Goal: Task Accomplishment & Management: Manage account settings

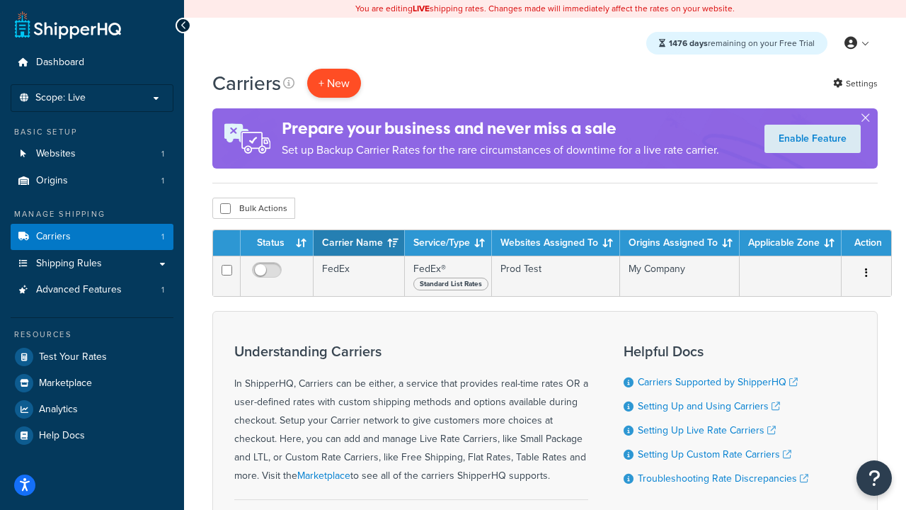
click at [334, 83] on button "+ New" at bounding box center [334, 83] width 54 height 29
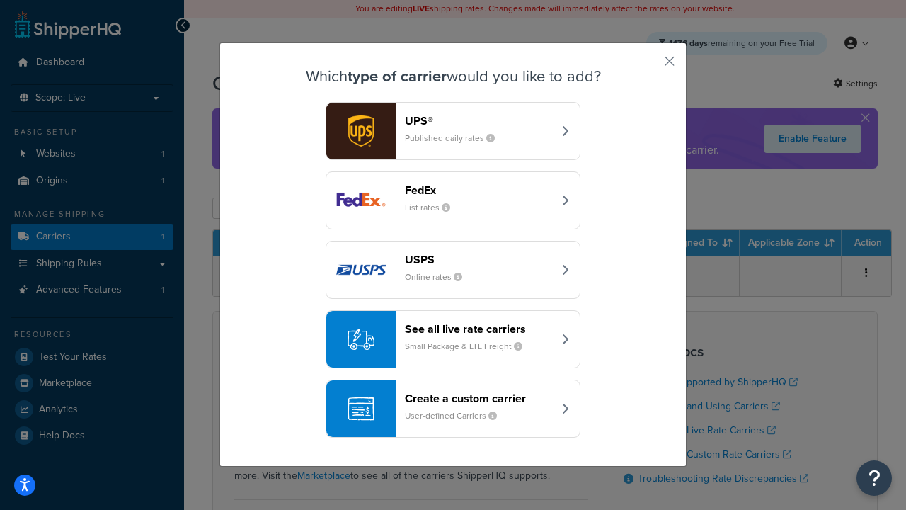
click at [453, 200] on div "FedEx List rates" at bounding box center [479, 200] width 148 height 34
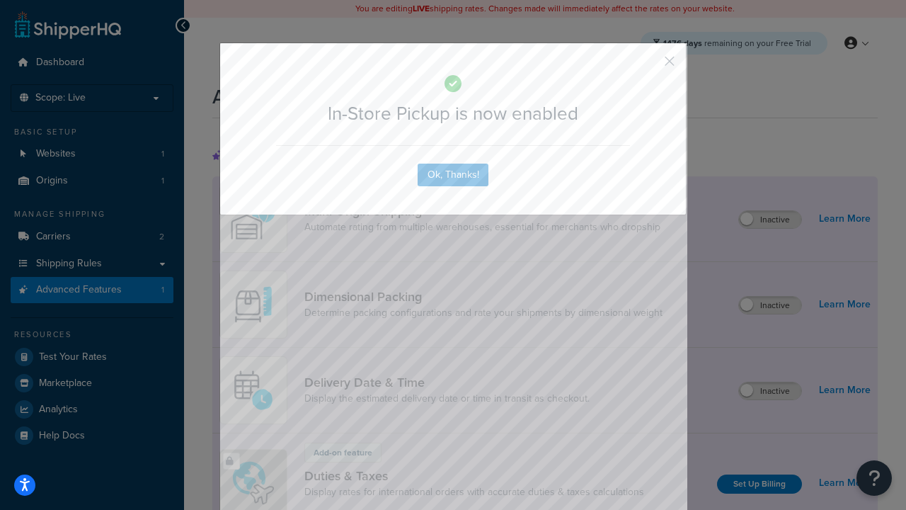
scroll to position [459, 0]
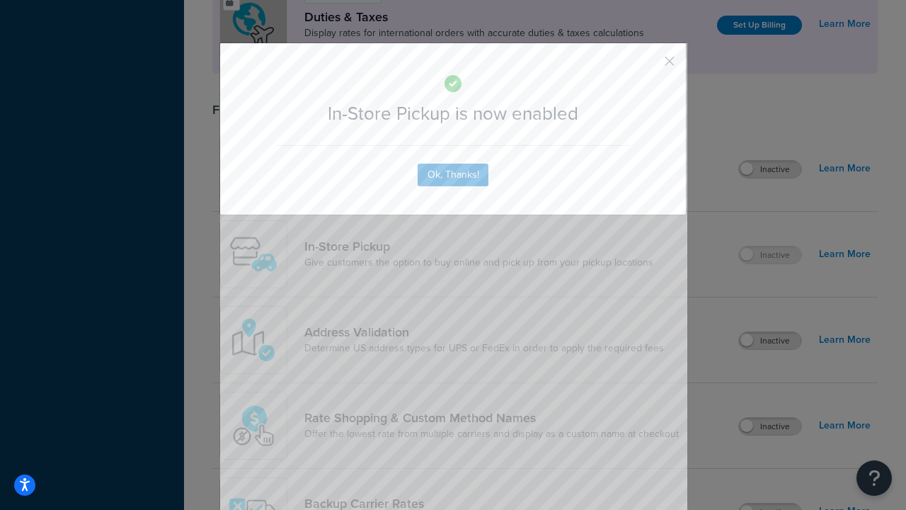
click at [649, 66] on button "button" at bounding box center [649, 66] width 4 height 4
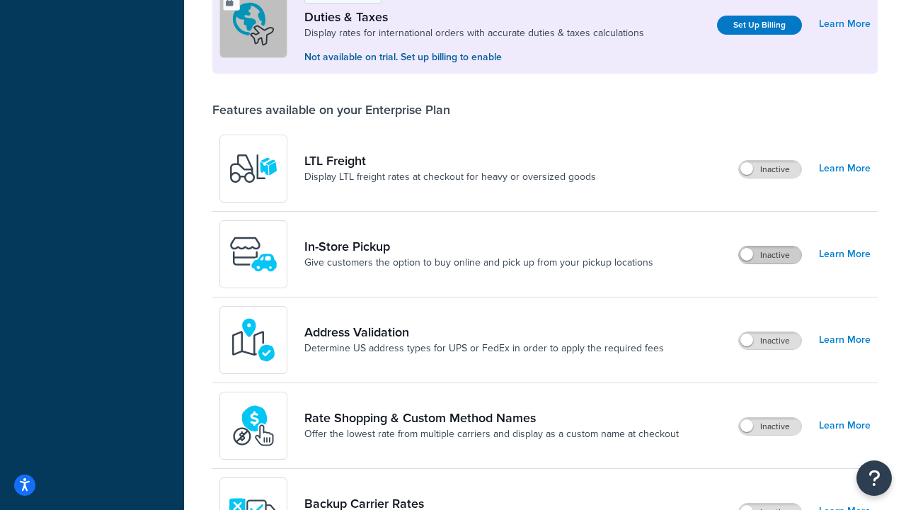
scroll to position [432, 0]
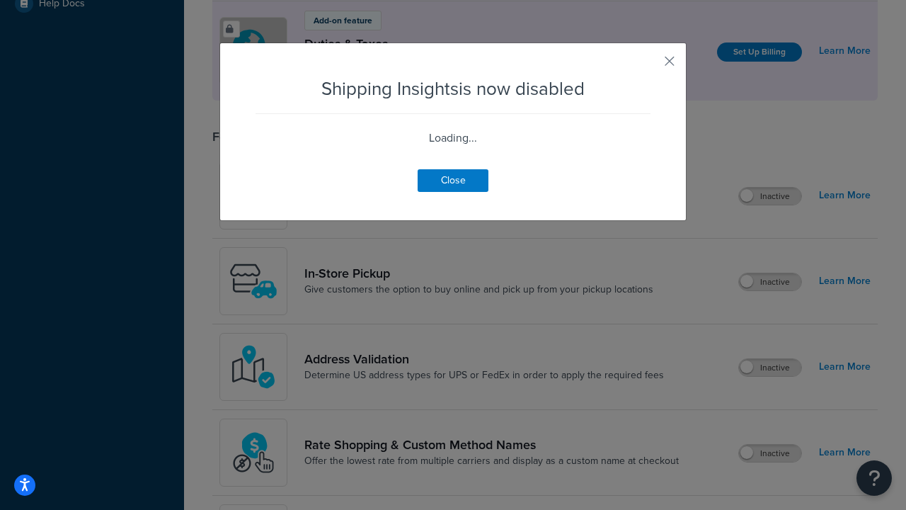
scroll to position [887, 0]
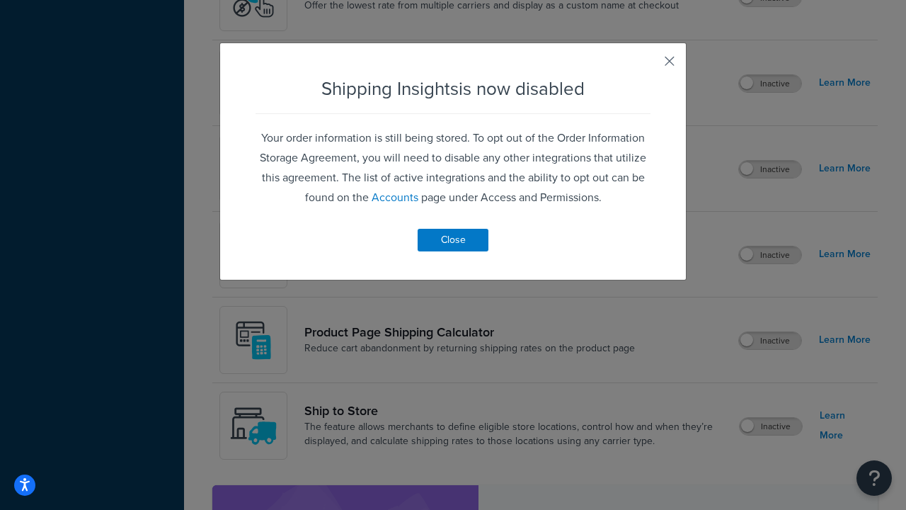
click at [649, 66] on button "button" at bounding box center [649, 66] width 4 height 4
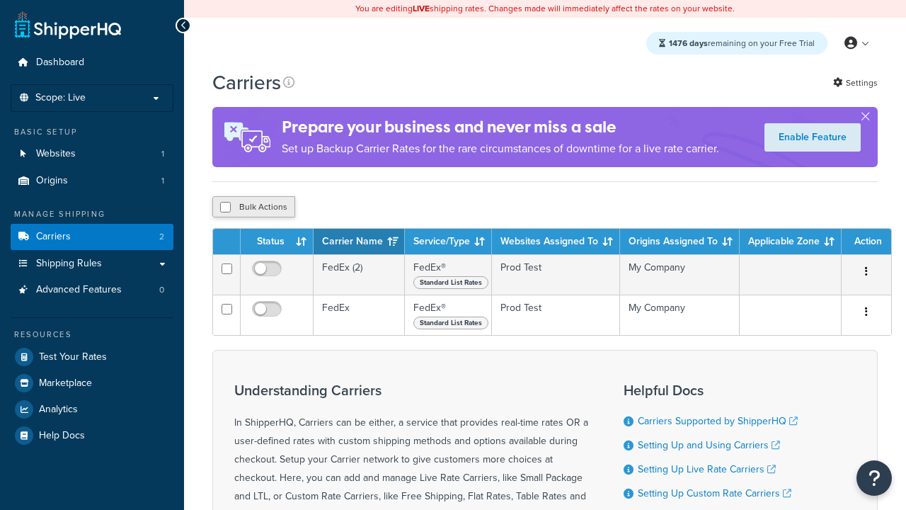
click at [225, 209] on input "checkbox" at bounding box center [225, 207] width 11 height 11
checkbox input "true"
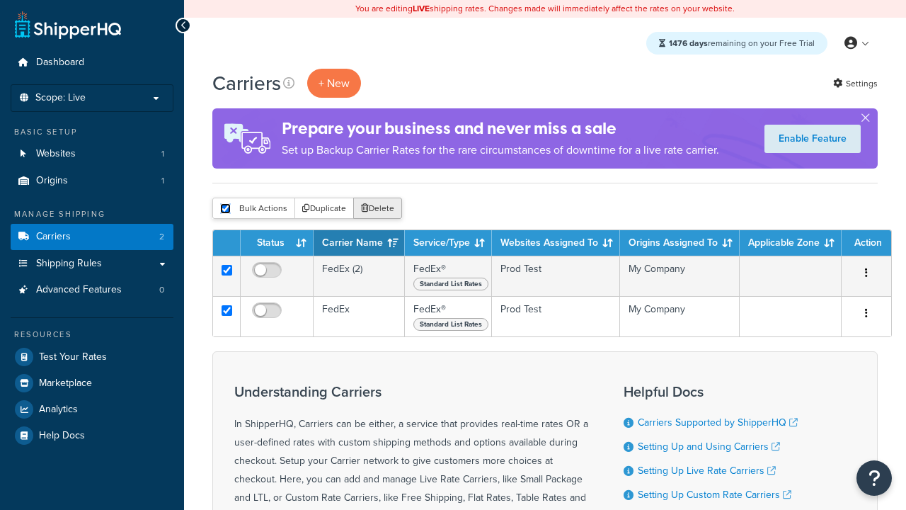
click at [377, 209] on button "Delete" at bounding box center [377, 208] width 49 height 21
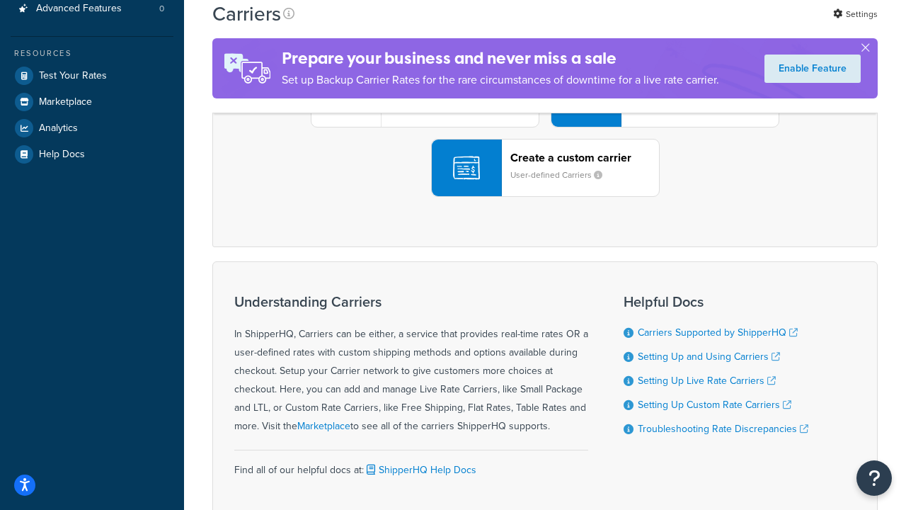
click at [545, 197] on div "UPS® Published daily rates FedEx List rates USPS Online rates See all live rate…" at bounding box center [545, 98] width 636 height 197
click at [705, 25] on header "FedEx" at bounding box center [704, 18] width 149 height 13
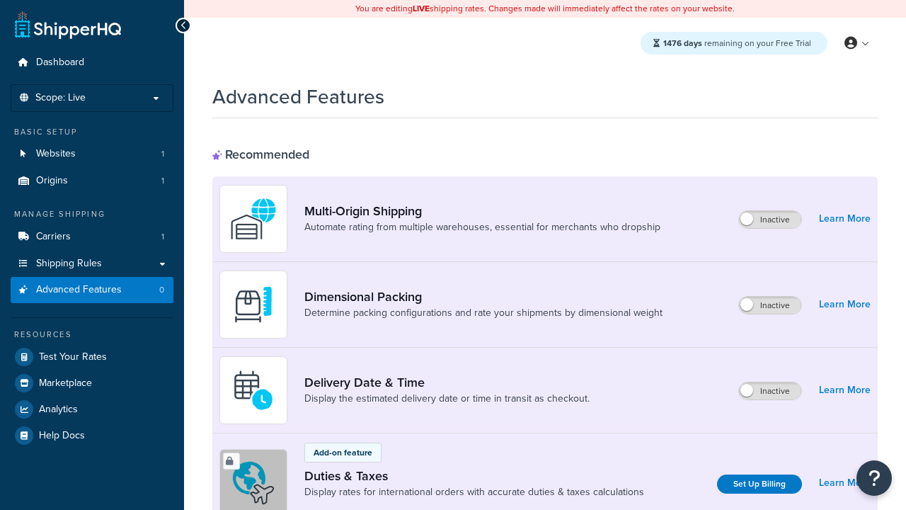
click at [771, 220] on label "Inactive" at bounding box center [770, 219] width 62 height 17
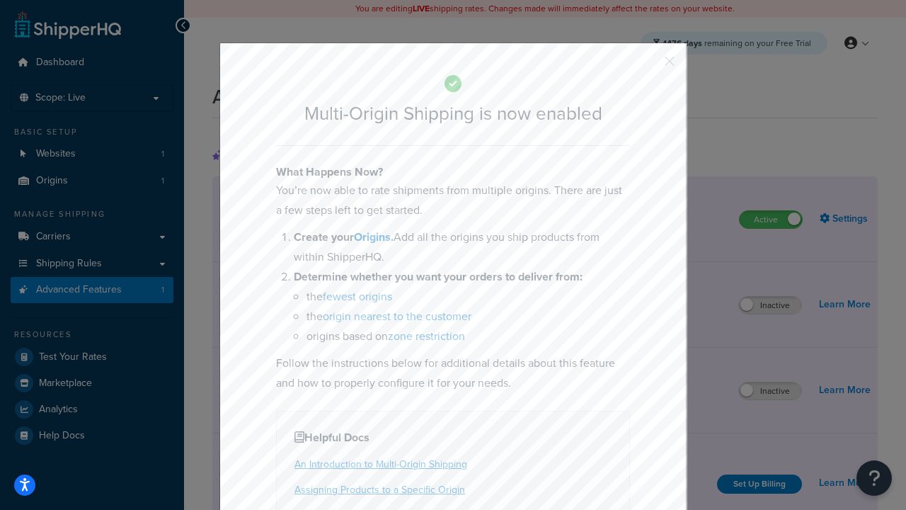
click at [649, 66] on button "button" at bounding box center [649, 66] width 4 height 4
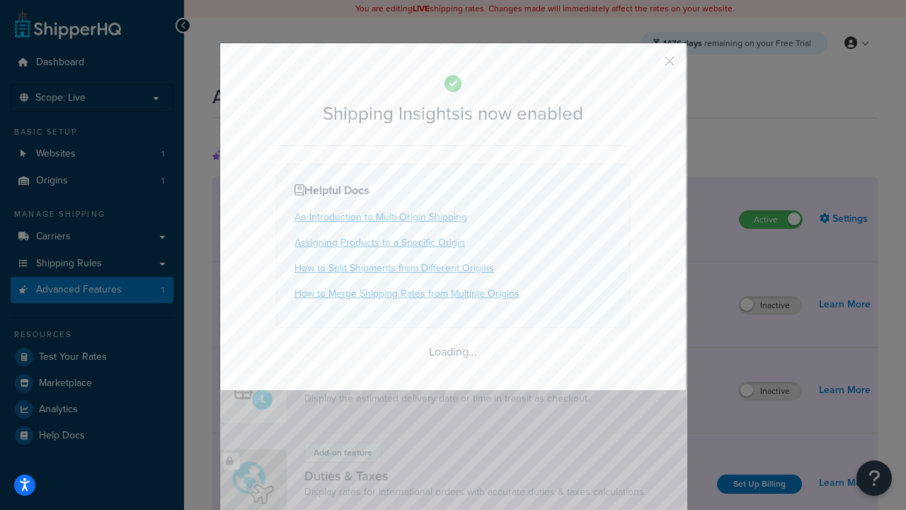
scroll to position [887, 0]
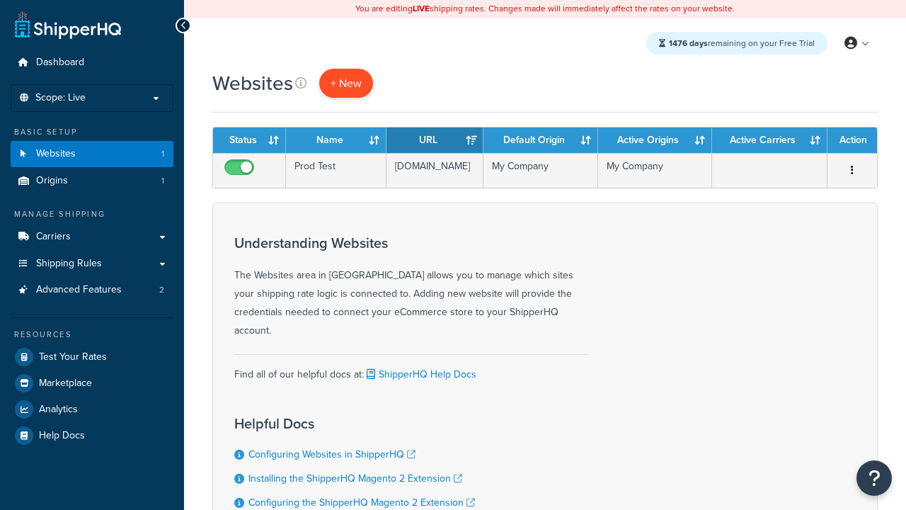
click at [345, 83] on span "+ New" at bounding box center [346, 83] width 31 height 16
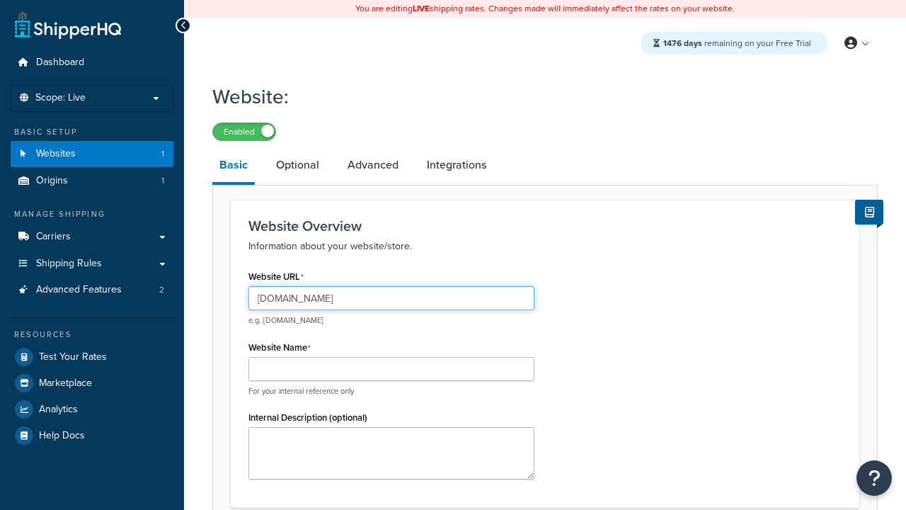
type input "[DOMAIN_NAME]"
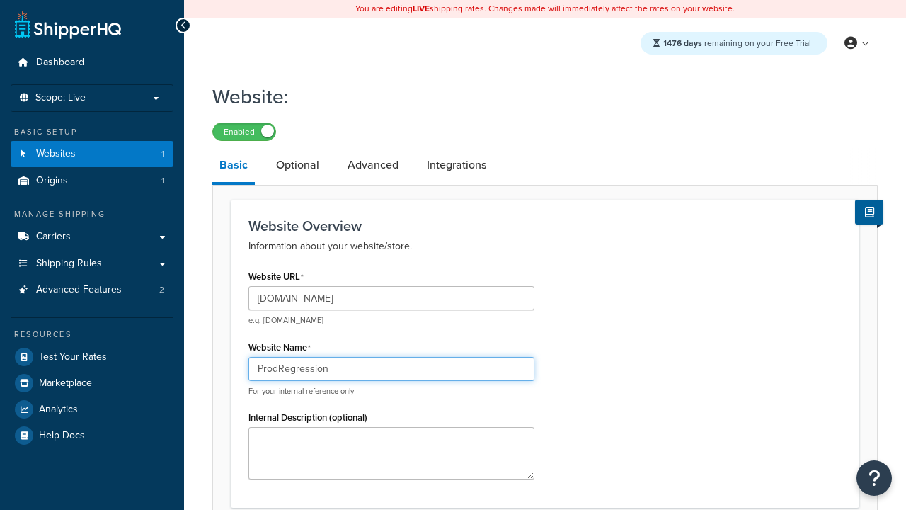
type input "ProdRegression"
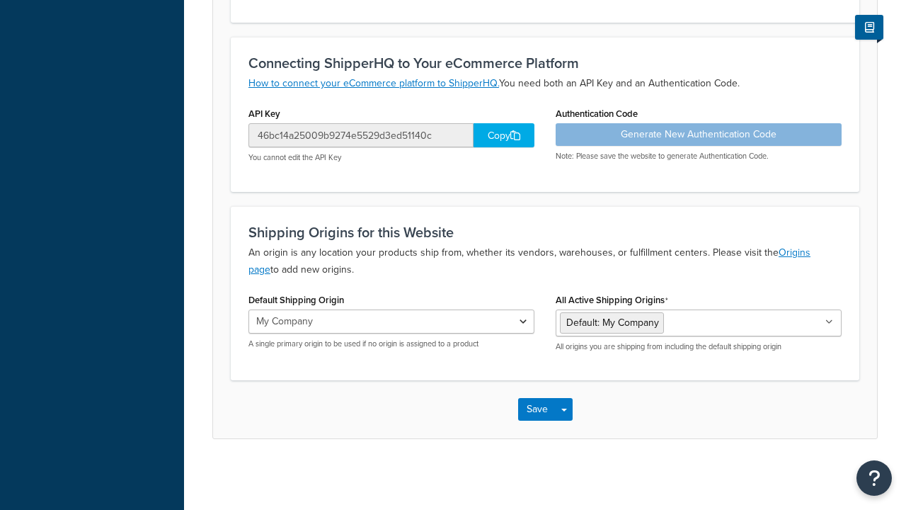
click at [537, 409] on button "Save" at bounding box center [537, 409] width 38 height 23
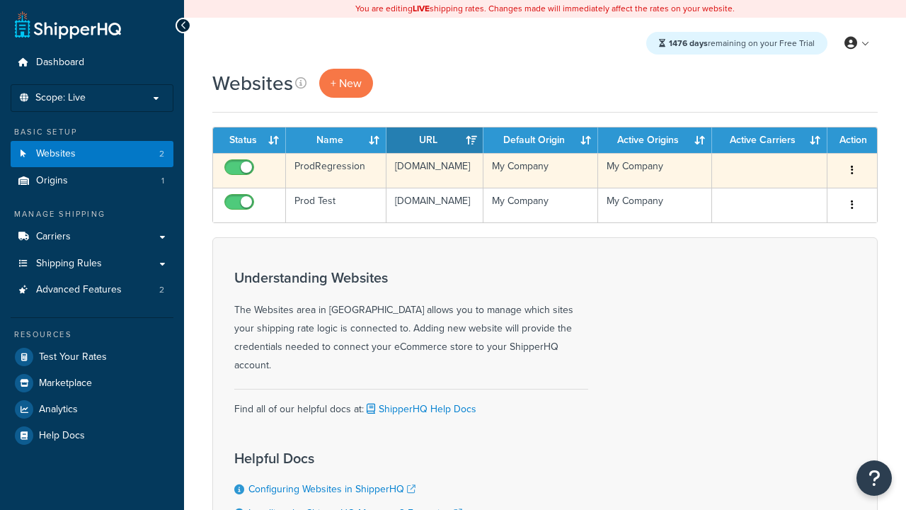
click at [852, 171] on icon "button" at bounding box center [852, 170] width 3 height 10
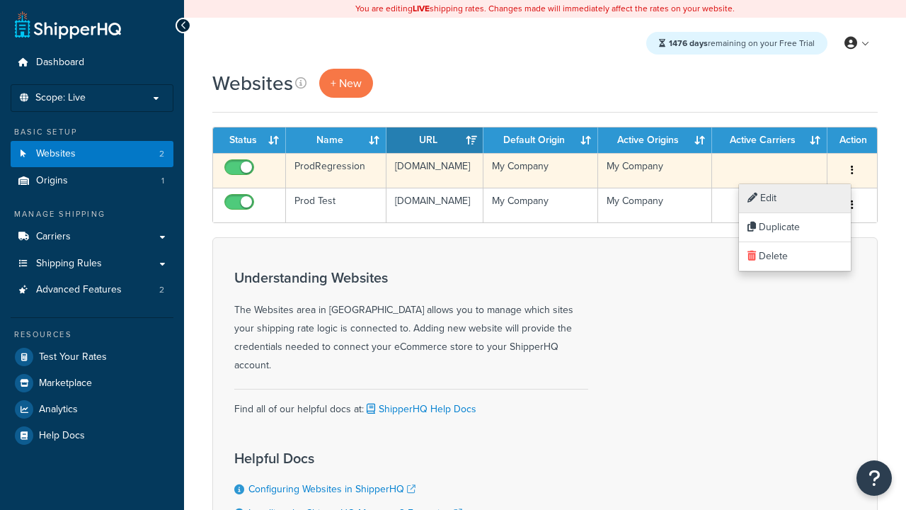
click at [794, 198] on link "Edit" at bounding box center [795, 198] width 112 height 29
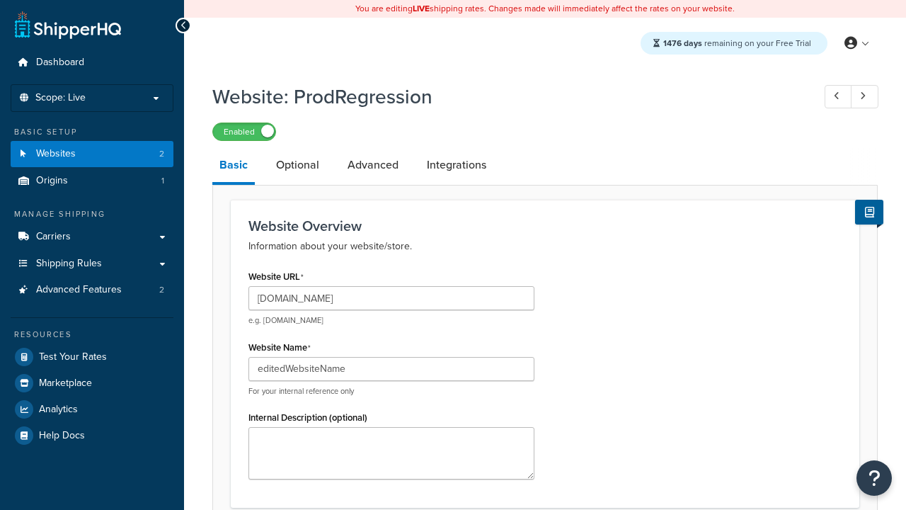
scroll to position [496, 0]
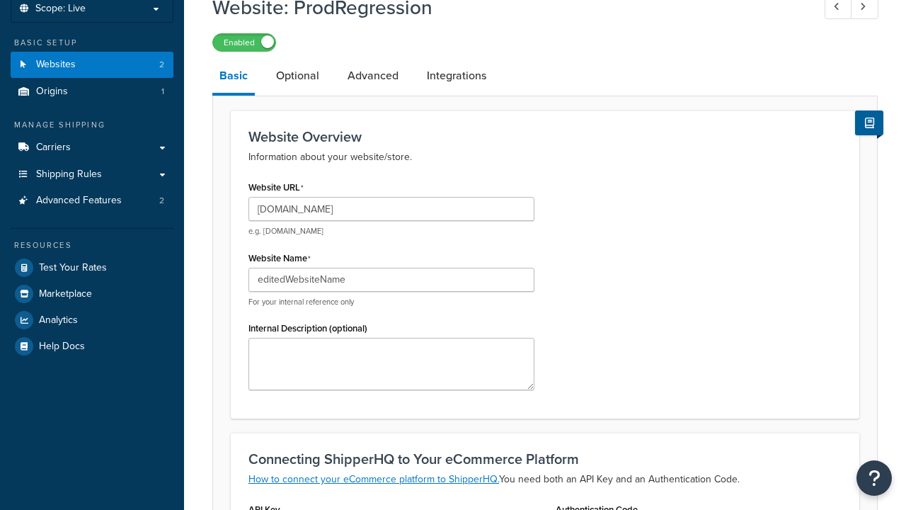
type input "editedWebsiteName"
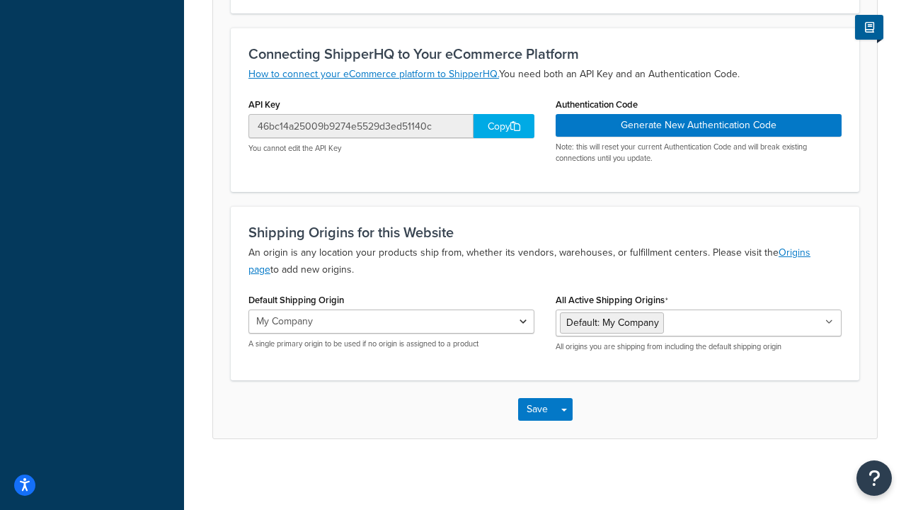
scroll to position [0, 0]
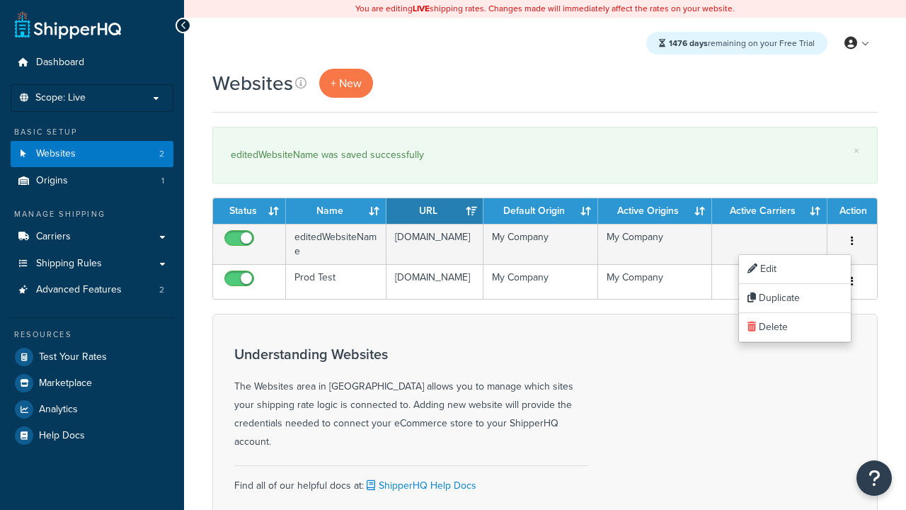
click at [794, 298] on link "Duplicate" at bounding box center [795, 298] width 112 height 29
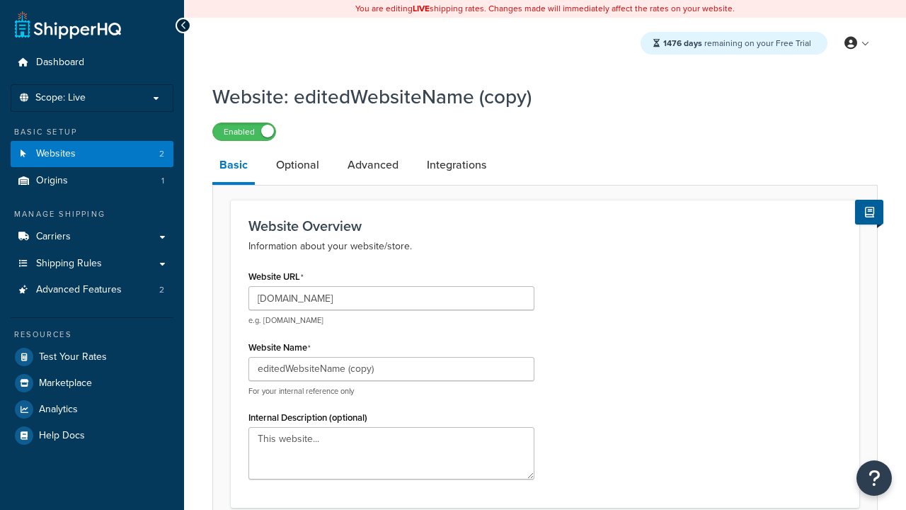
type input "[DOMAIN_NAME]"
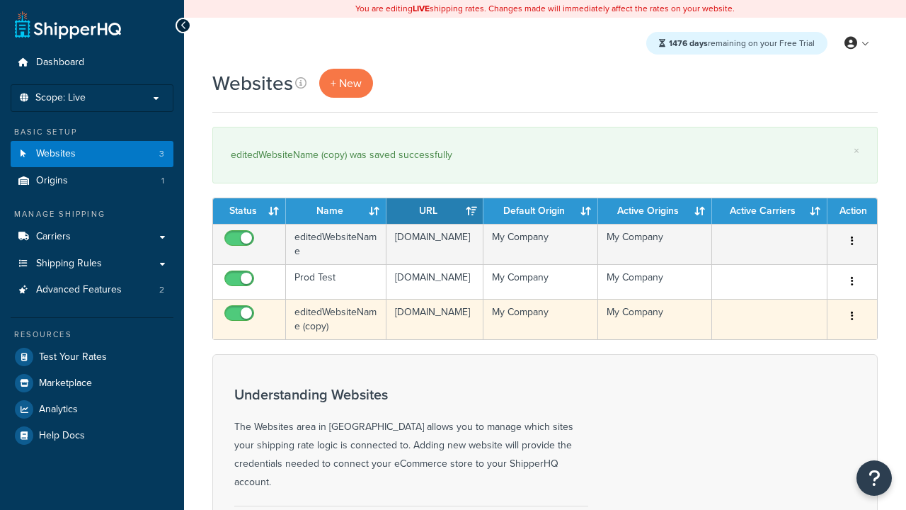
click at [852, 321] on icon "button" at bounding box center [852, 316] width 3 height 10
click at [0, 0] on link "Delete" at bounding box center [0, 0] width 0 height 0
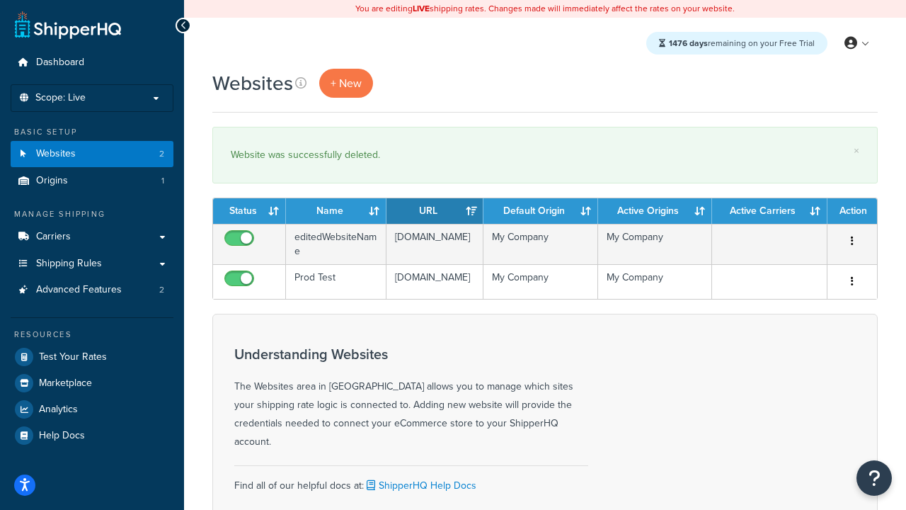
click at [249, 211] on th "Status" at bounding box center [249, 210] width 73 height 25
click at [336, 211] on th "Name" at bounding box center [336, 210] width 101 height 25
click at [435, 211] on th "URL" at bounding box center [435, 210] width 97 height 25
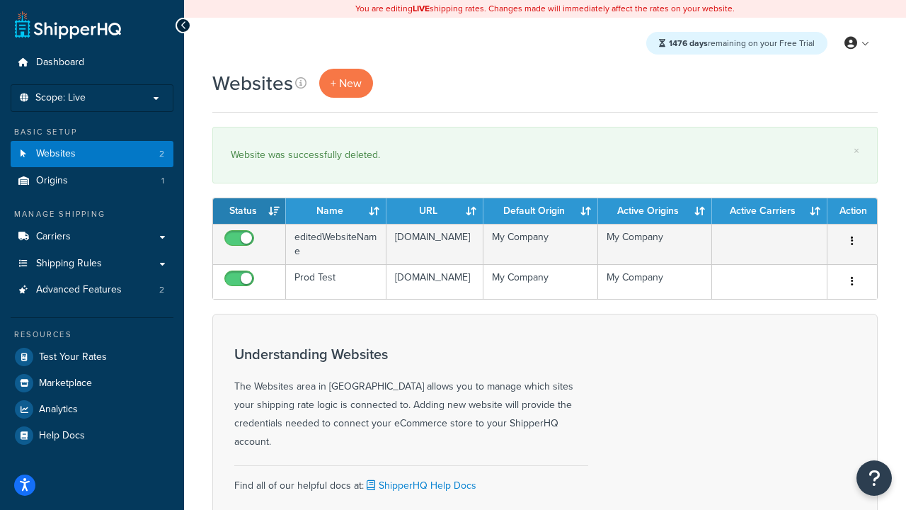
click at [435, 211] on th "URL" at bounding box center [435, 210] width 97 height 25
click at [540, 211] on th "Default Origin" at bounding box center [541, 210] width 114 height 25
click at [655, 211] on th "Active Origins" at bounding box center [655, 210] width 114 height 25
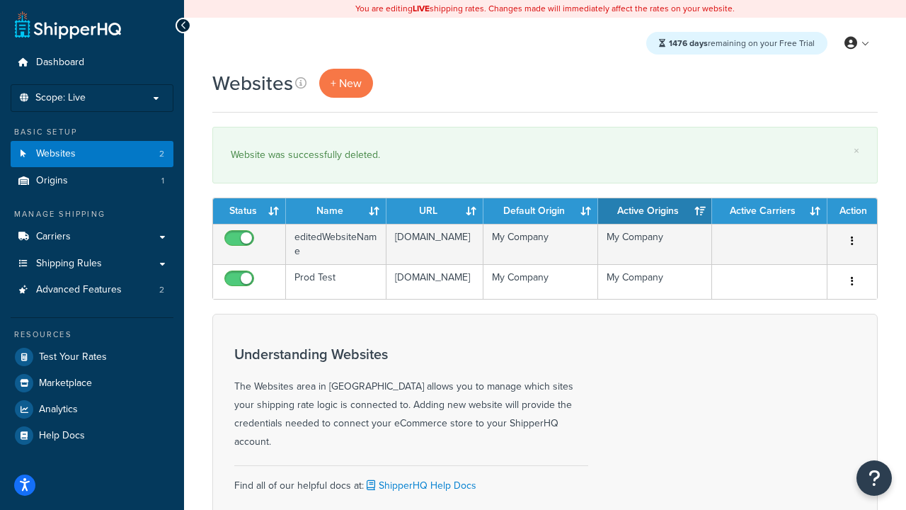
click at [770, 211] on th "Active Carriers" at bounding box center [769, 210] width 115 height 25
click at [852, 211] on th "Action" at bounding box center [853, 210] width 50 height 25
click at [300, 83] on icon at bounding box center [300, 82] width 11 height 11
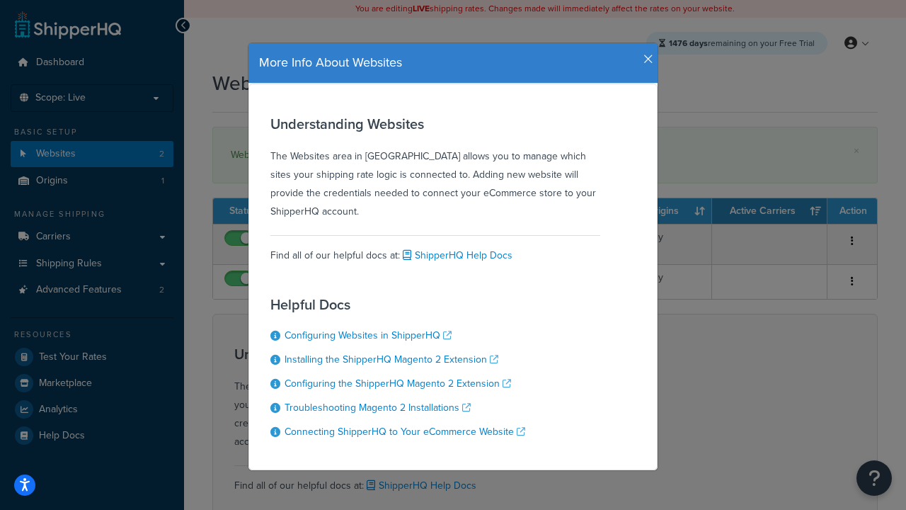
click at [645, 54] on icon "button" at bounding box center [649, 59] width 10 height 13
